Goal: Check status: Check status

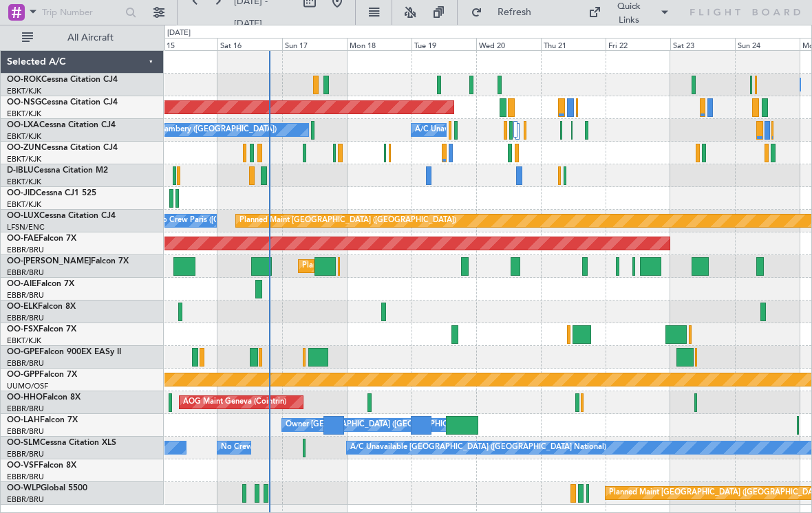
click at [557, 131] on div "A/C Unavailable No [GEOGRAPHIC_DATA] ([GEOGRAPHIC_DATA])" at bounding box center [487, 130] width 647 height 23
click at [560, 131] on div at bounding box center [561, 130] width 3 height 19
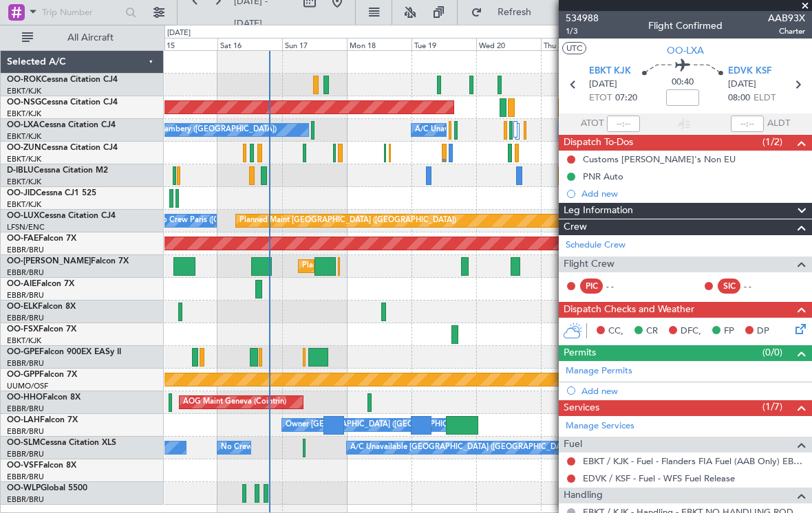
click at [804, 9] on span at bounding box center [805, 6] width 14 height 12
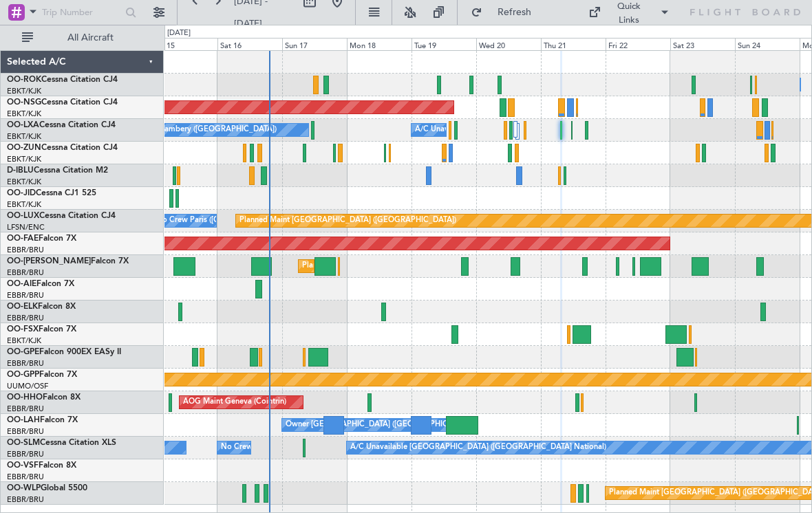
type input "0"
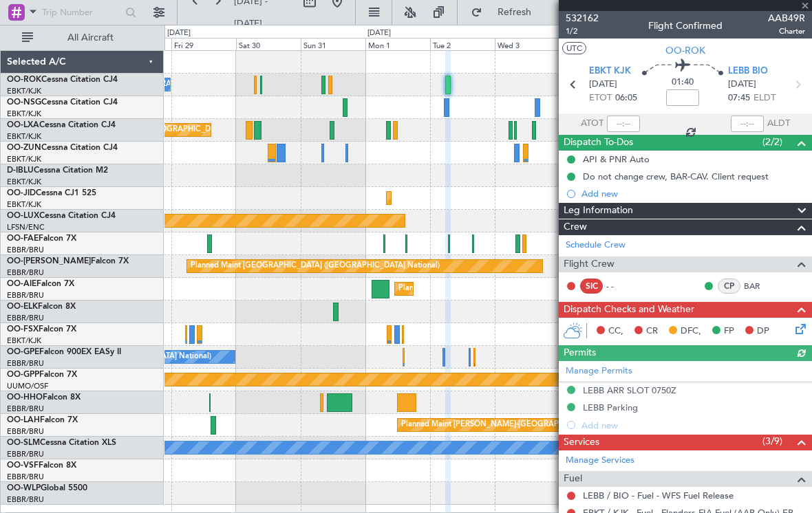
click at [805, 8] on div at bounding box center [685, 5] width 253 height 11
click at [807, 9] on div at bounding box center [685, 5] width 253 height 11
click at [806, 10] on span at bounding box center [805, 6] width 14 height 12
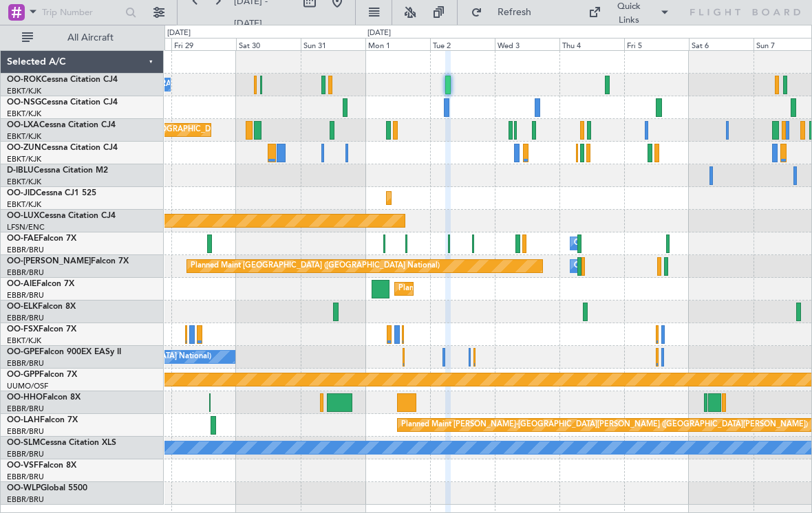
type input "0"
click at [447, 79] on div at bounding box center [448, 85] width 6 height 19
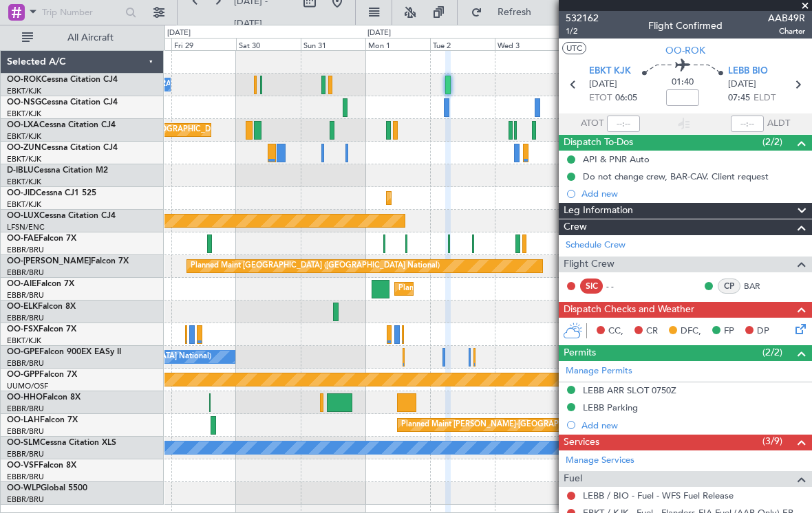
click at [806, 6] on span at bounding box center [805, 6] width 14 height 12
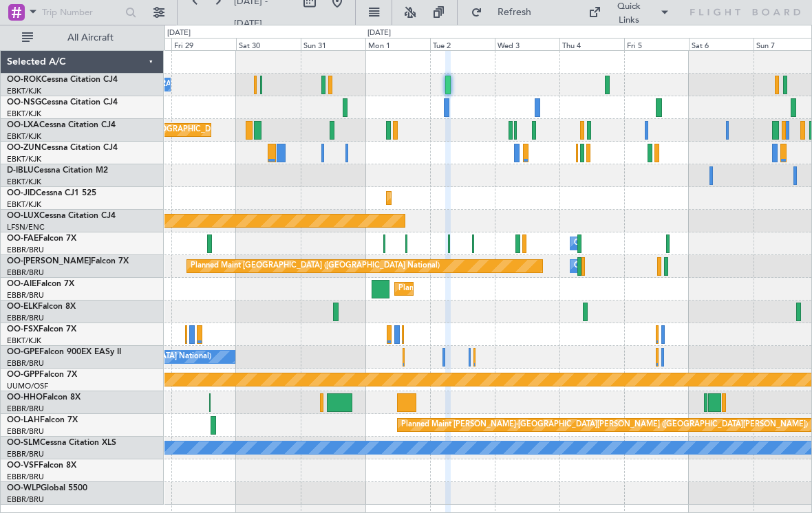
type input "0"
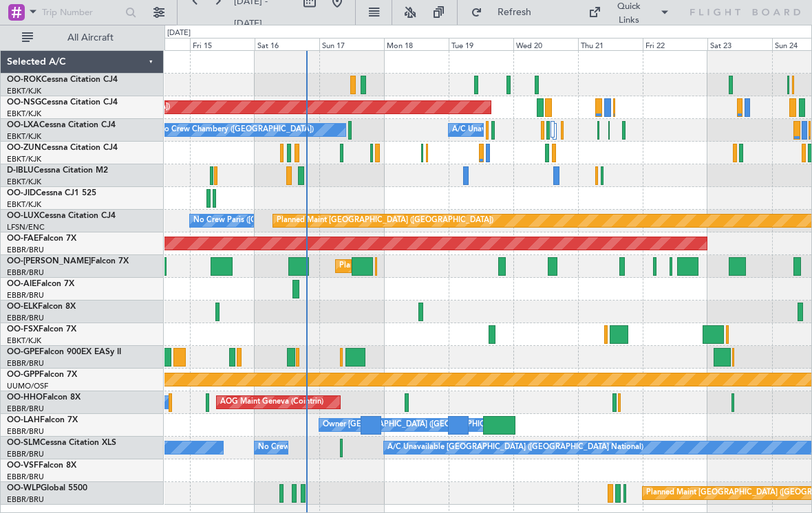
click at [489, 151] on div at bounding box center [488, 153] width 4 height 19
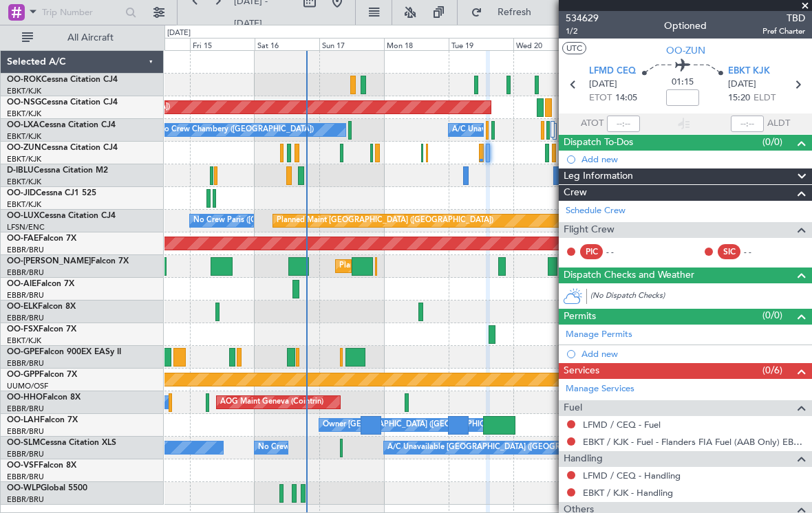
click at [801, 9] on span at bounding box center [805, 6] width 14 height 12
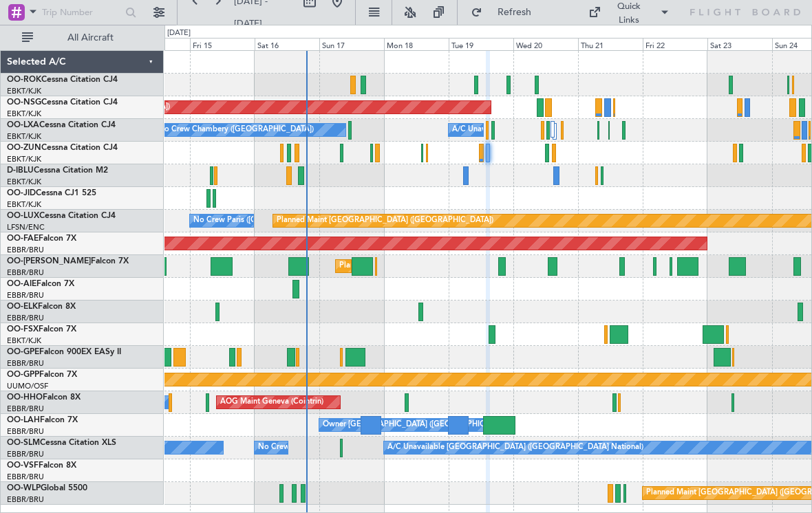
type input "0"
click at [489, 131] on div "A/C Unavailable No [GEOGRAPHIC_DATA] ([GEOGRAPHIC_DATA])" at bounding box center [487, 130] width 647 height 23
click at [491, 129] on div at bounding box center [492, 130] width 3 height 19
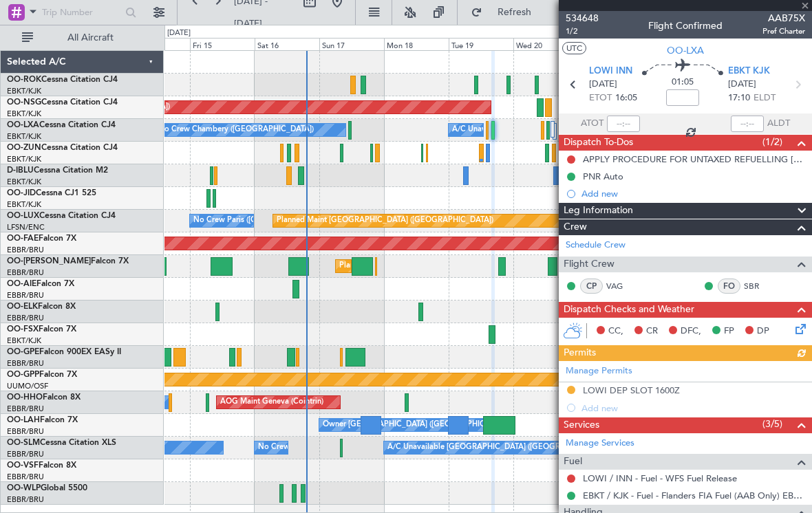
click at [806, 10] on div at bounding box center [685, 5] width 253 height 11
click at [804, 9] on span at bounding box center [805, 6] width 14 height 12
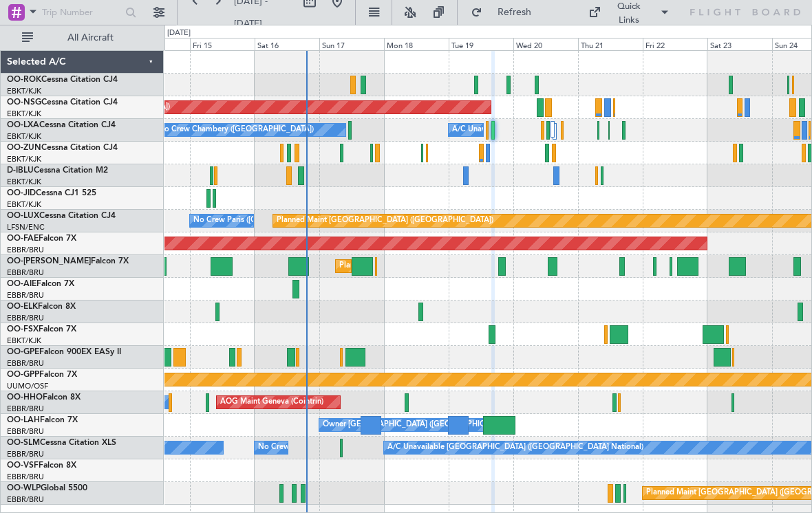
type input "0"
click at [535, 109] on div "Planned Maint [GEOGRAPHIC_DATA] ([GEOGRAPHIC_DATA])" at bounding box center [487, 107] width 647 height 23
click at [539, 104] on div at bounding box center [540, 107] width 7 height 19
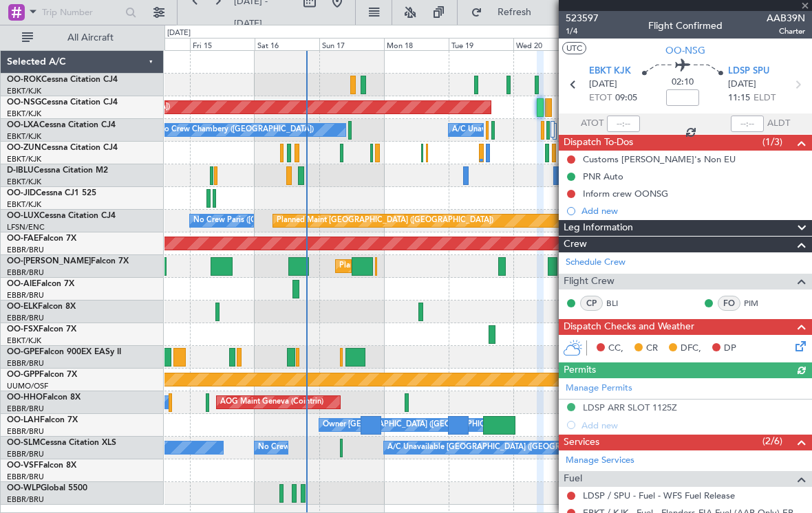
click at [805, 8] on div at bounding box center [685, 5] width 253 height 11
click at [806, 9] on span at bounding box center [805, 6] width 14 height 12
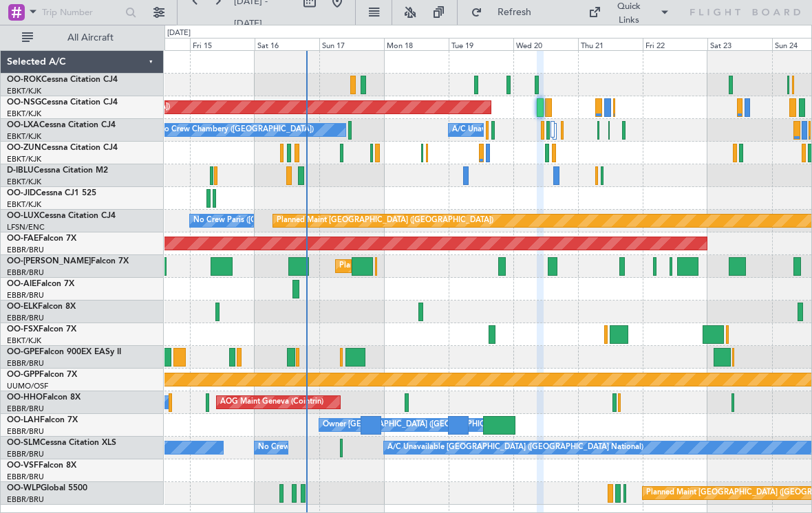
type input "0"
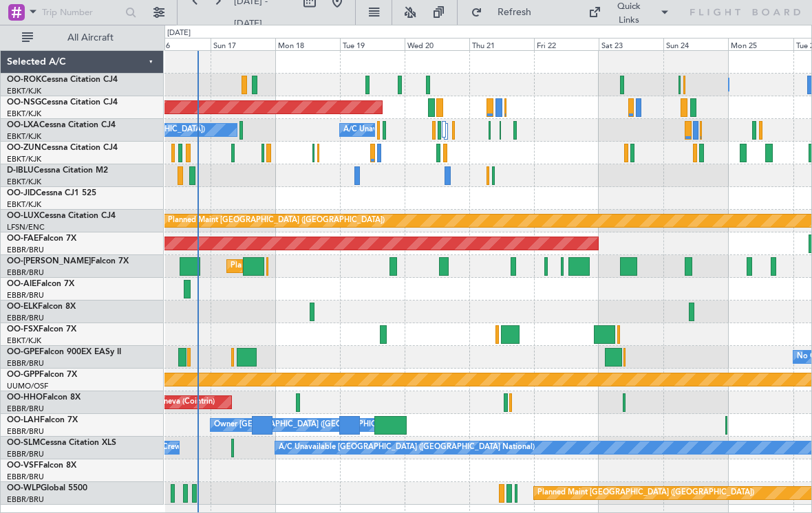
click at [385, 332] on div at bounding box center [383, 334] width 7 height 19
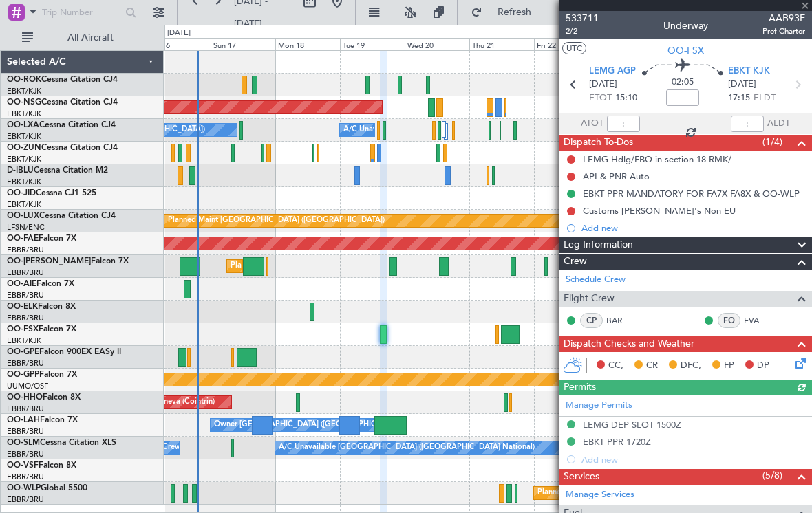
click at [809, 9] on div at bounding box center [685, 5] width 253 height 11
click at [807, 6] on span at bounding box center [805, 6] width 14 height 12
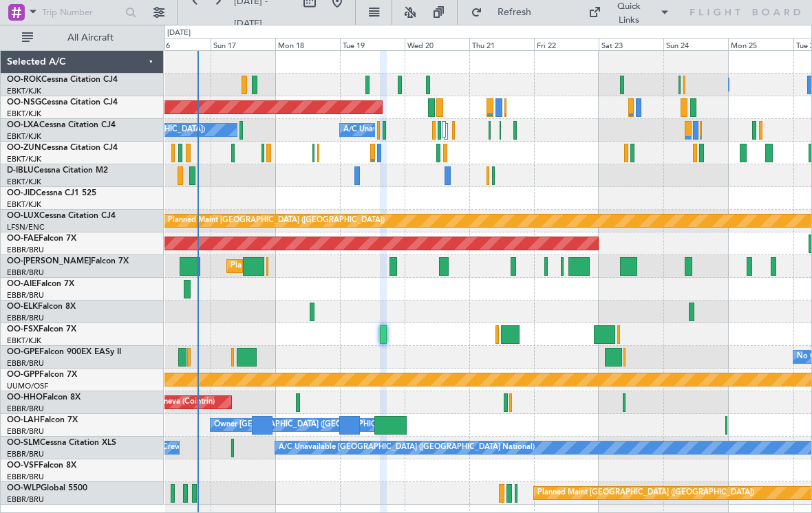
type input "0"
click at [507, 331] on div at bounding box center [510, 334] width 19 height 19
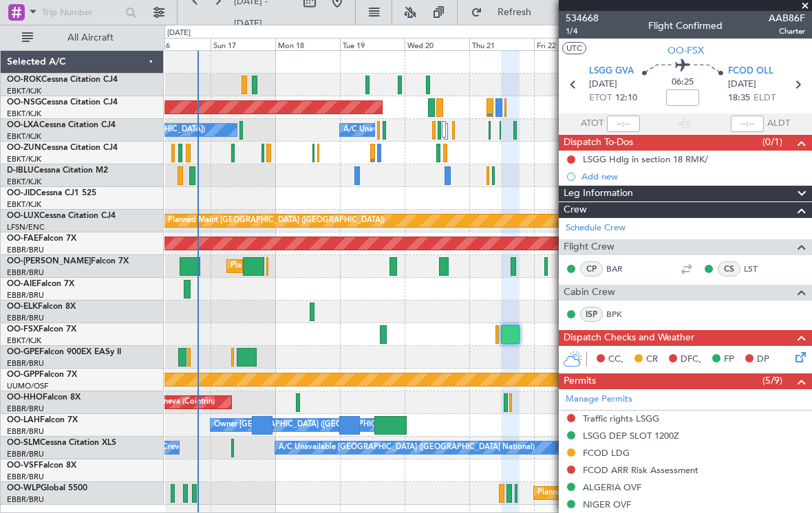
click at [808, 8] on span at bounding box center [805, 6] width 14 height 12
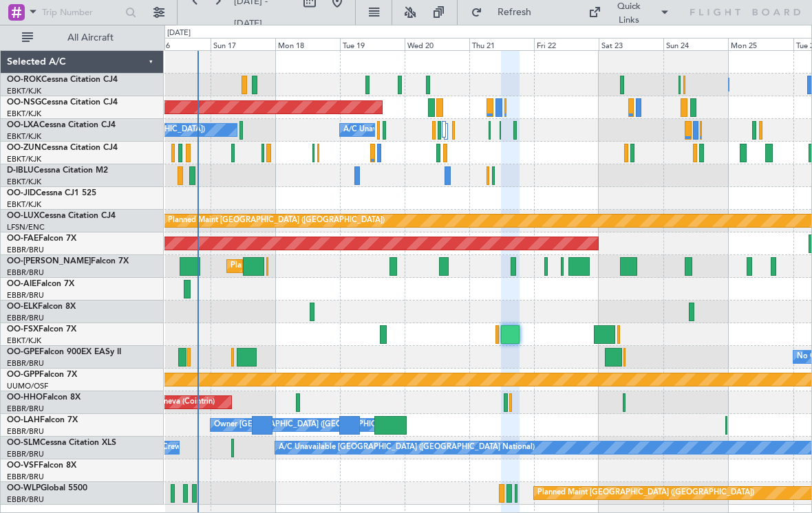
type input "0"
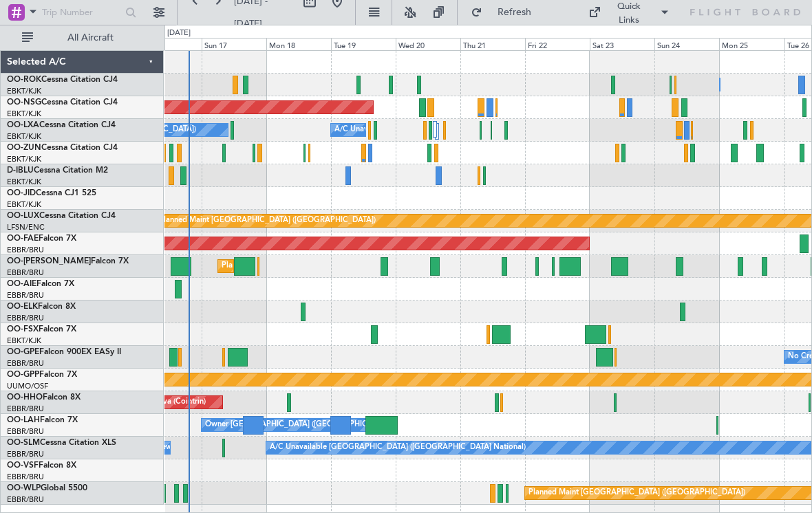
click at [189, 488] on div "Planned Maint [GEOGRAPHIC_DATA] ([GEOGRAPHIC_DATA])" at bounding box center [487, 493] width 647 height 23
click at [183, 493] on div at bounding box center [185, 493] width 5 height 19
